Goal: Task Accomplishment & Management: Use online tool/utility

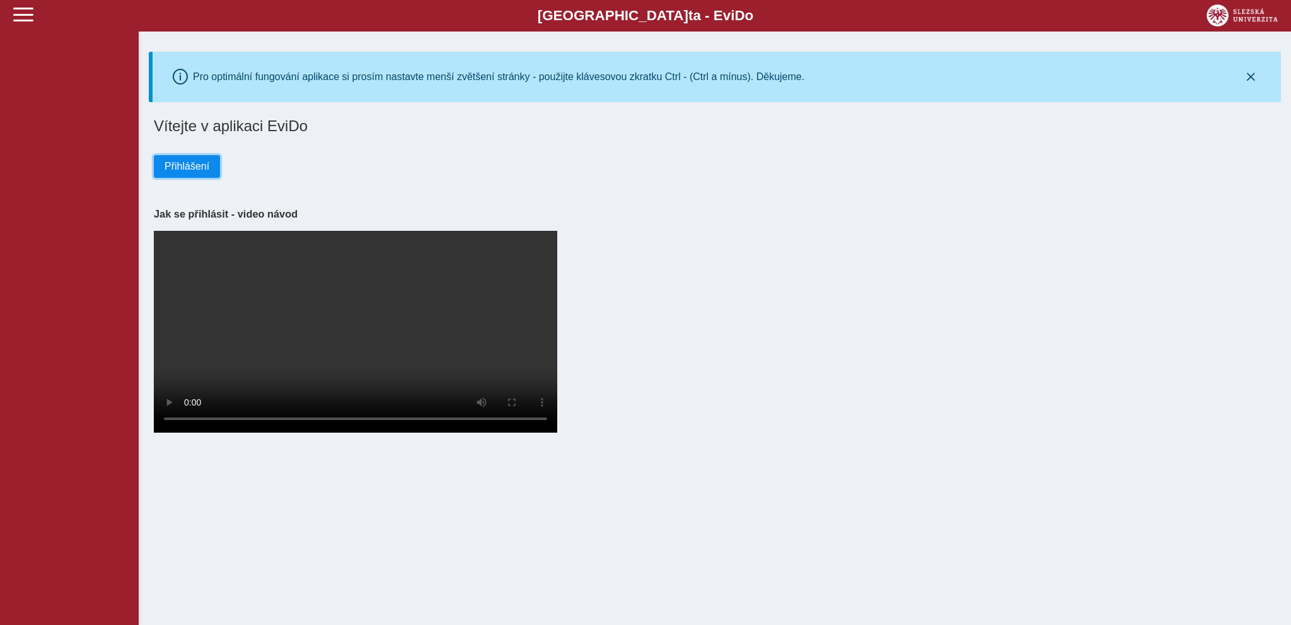
click at [173, 167] on span "Přihlášení" at bounding box center [187, 166] width 45 height 11
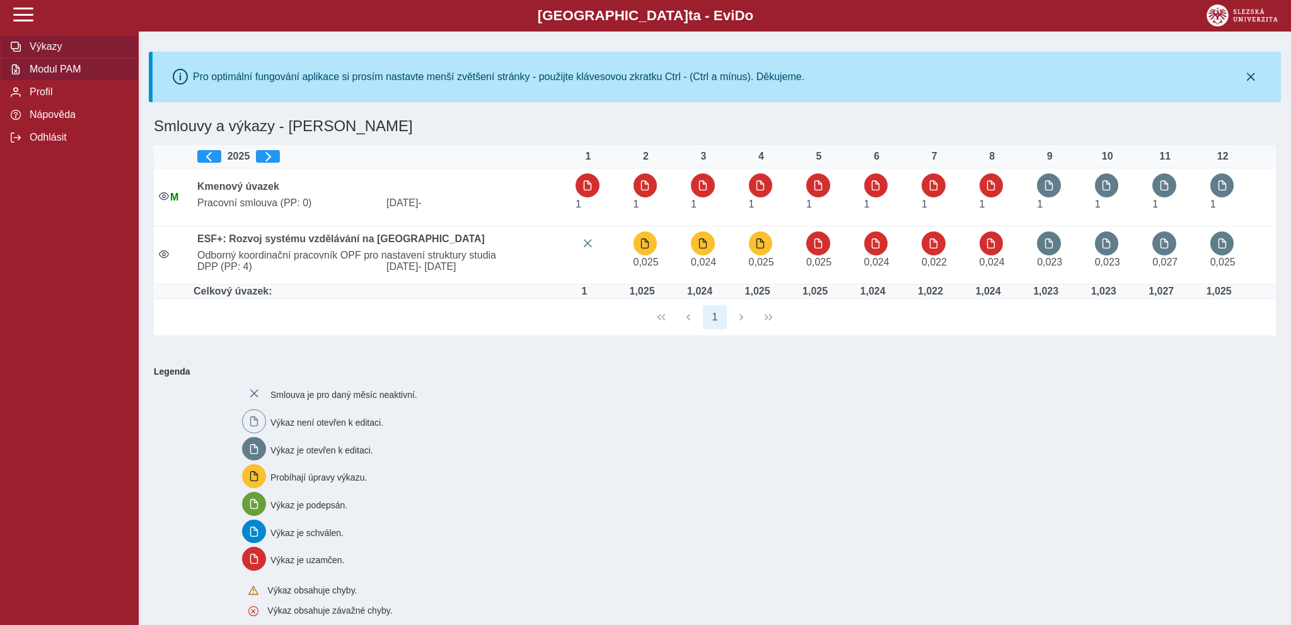
click at [42, 75] on span "Modul PAM" at bounding box center [77, 69] width 102 height 11
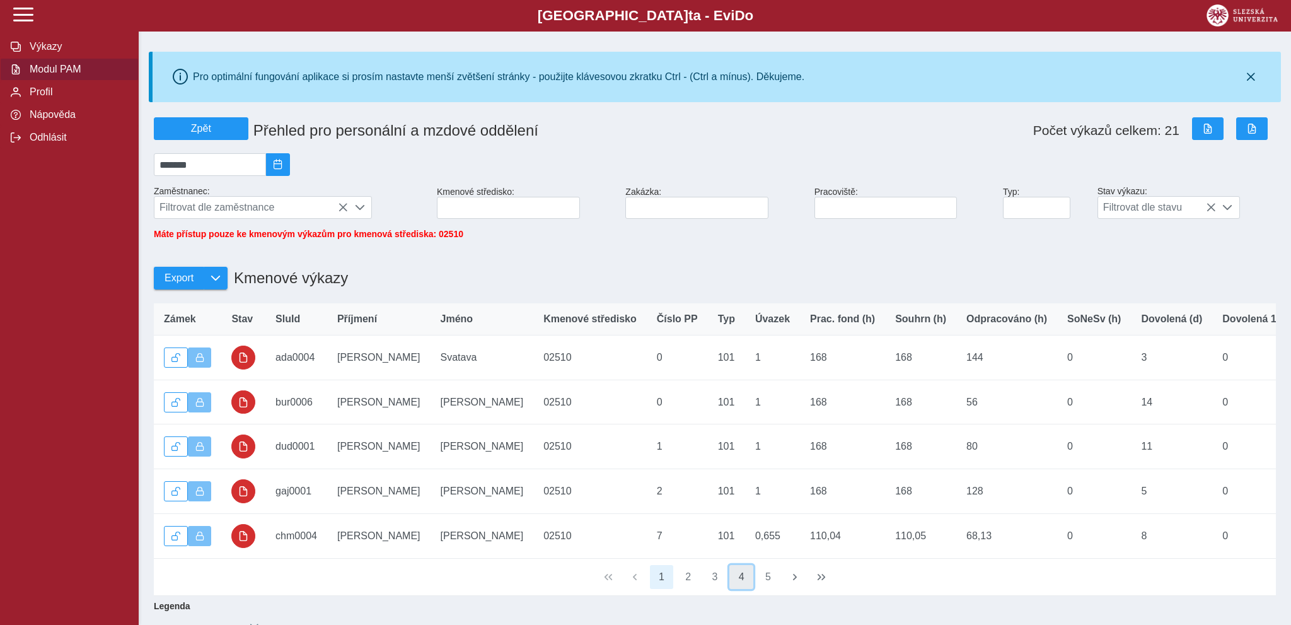
click at [746, 581] on button "4" at bounding box center [742, 577] width 24 height 24
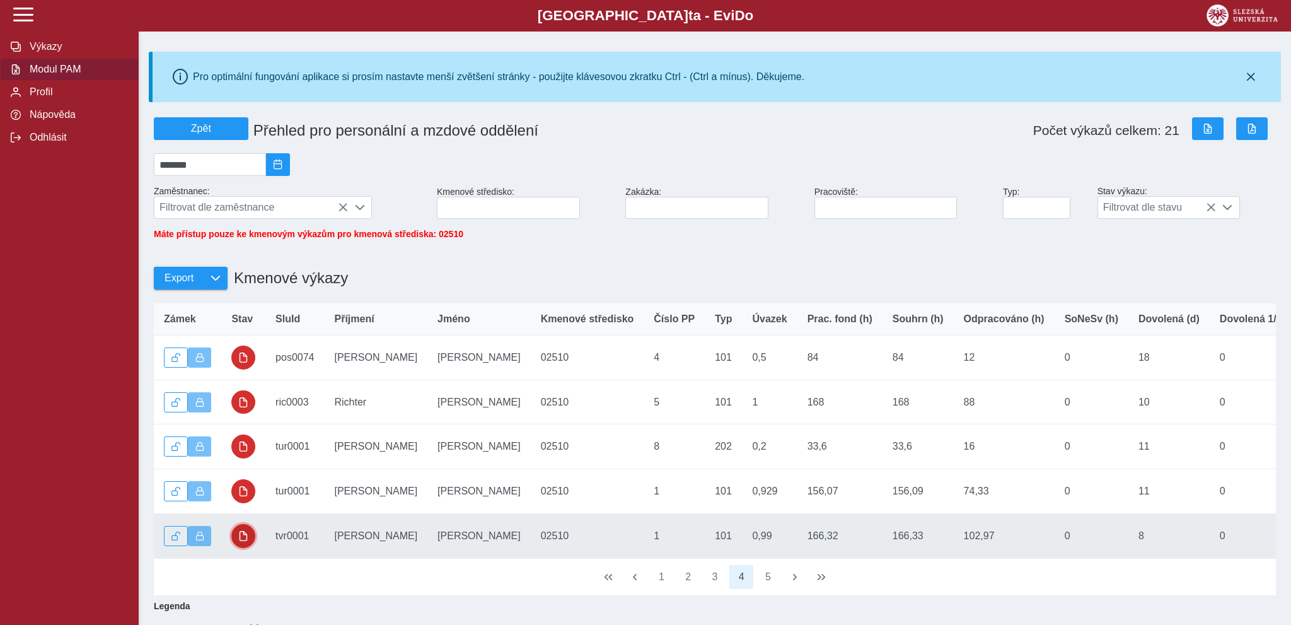
click at [240, 541] on span "button" at bounding box center [243, 536] width 10 height 10
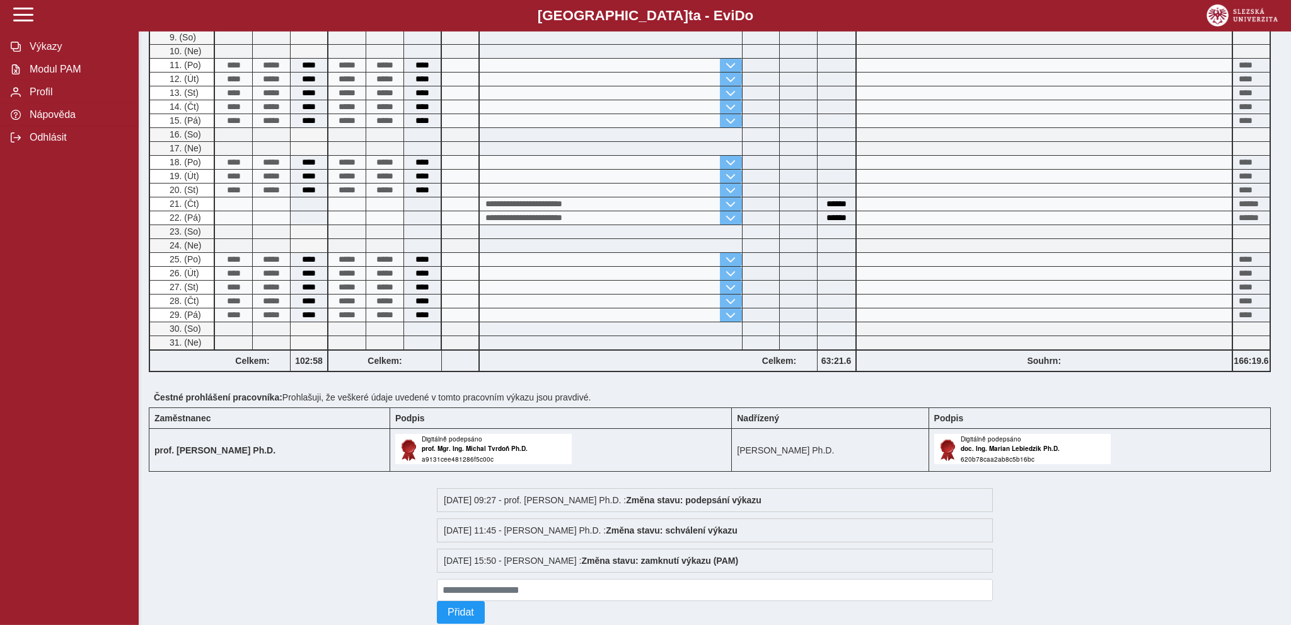
scroll to position [455, 0]
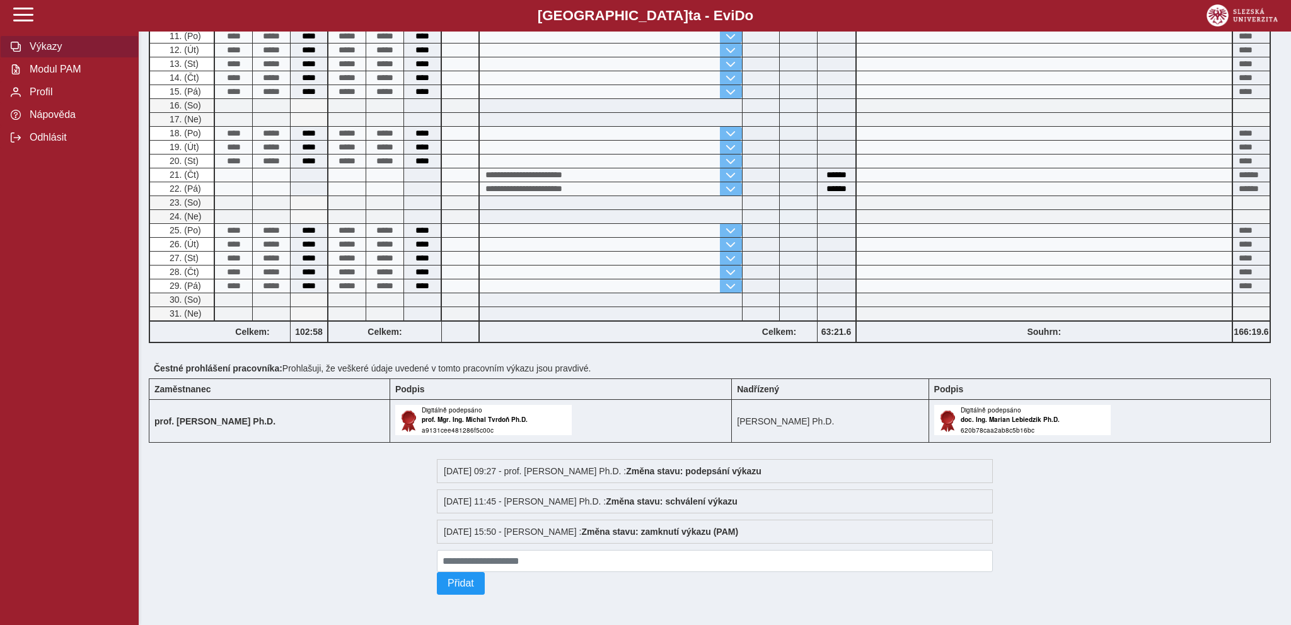
click at [49, 52] on span "Výkazy" at bounding box center [77, 46] width 102 height 11
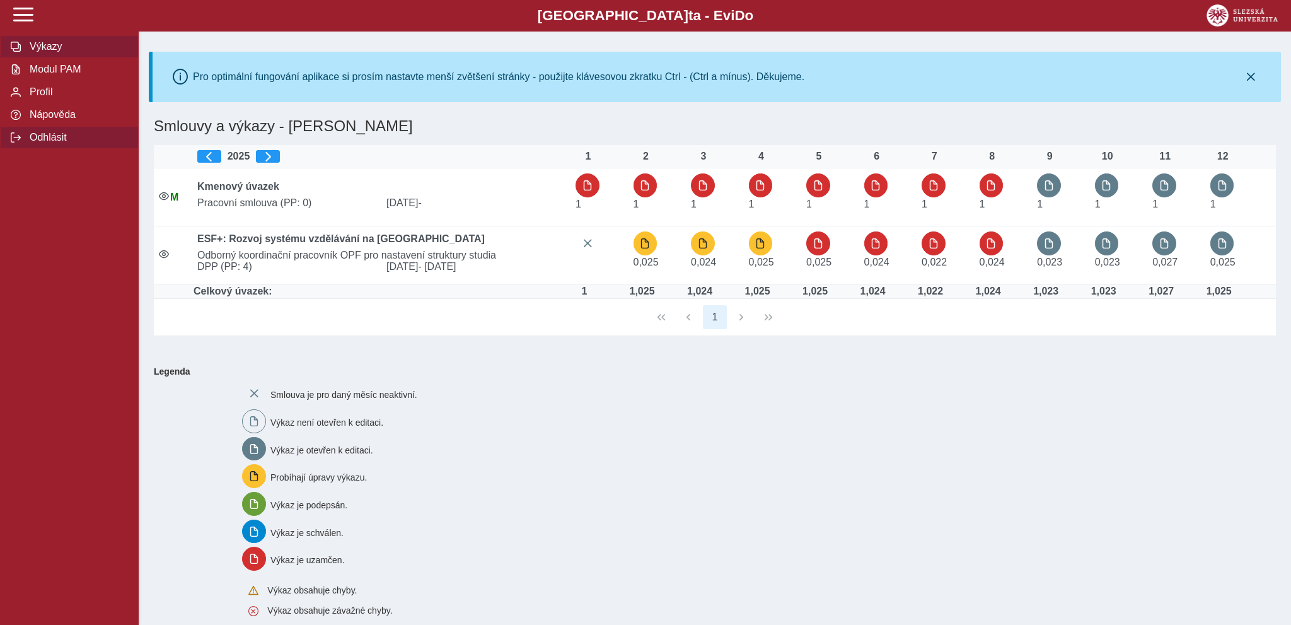
click at [47, 143] on span "Odhlásit" at bounding box center [77, 137] width 102 height 11
